Goal: Find specific page/section: Find specific page/section

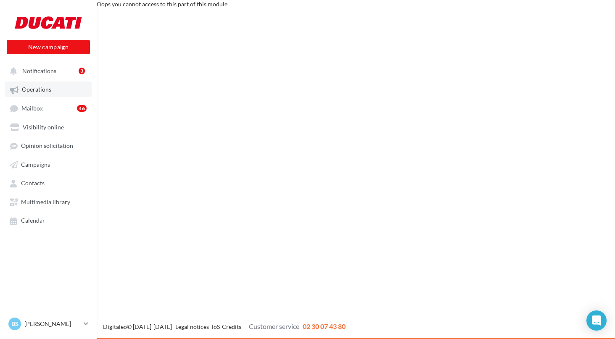
click at [37, 88] on span "Operations" at bounding box center [36, 89] width 29 height 7
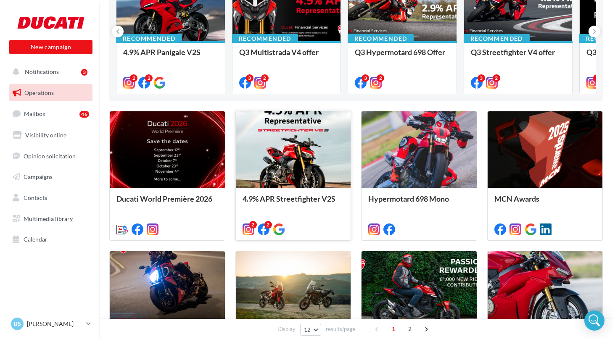
scroll to position [93, 0]
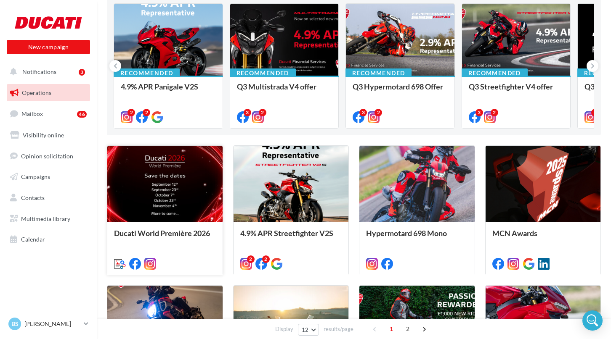
click at [180, 197] on div at bounding box center [164, 184] width 115 height 77
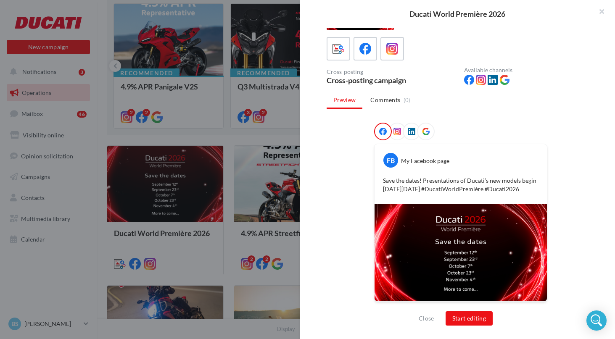
scroll to position [50, 0]
click at [394, 127] on icon at bounding box center [398, 131] width 8 height 8
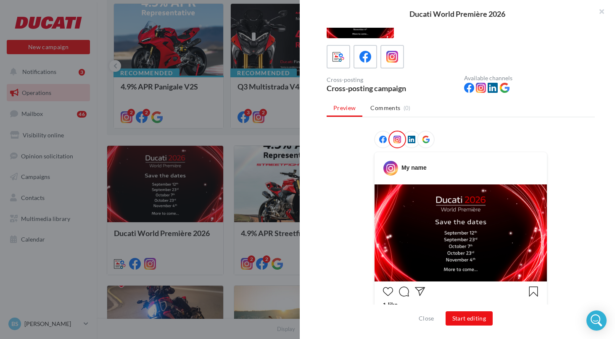
scroll to position [111, 0]
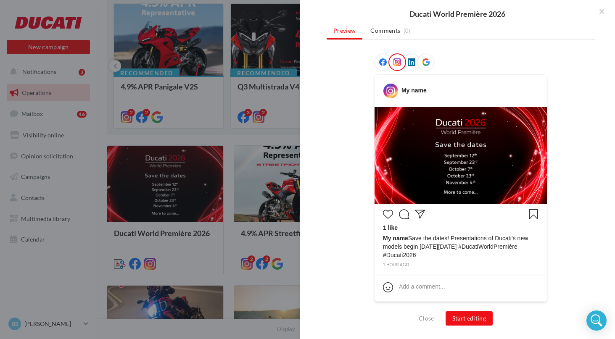
click at [379, 64] on icon at bounding box center [383, 62] width 8 height 8
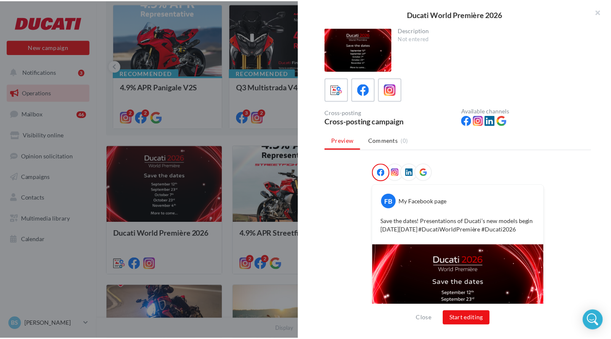
scroll to position [0, 0]
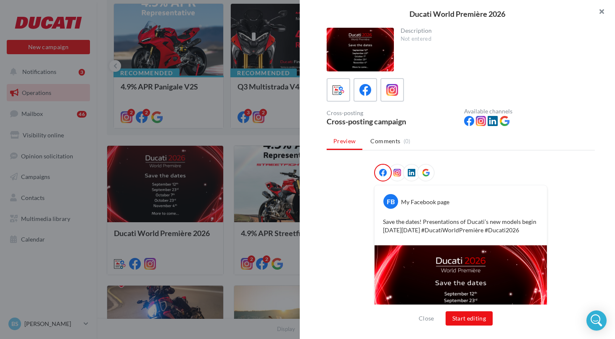
click at [601, 9] on button "button" at bounding box center [599, 12] width 34 height 25
